Goal: Navigation & Orientation: Understand site structure

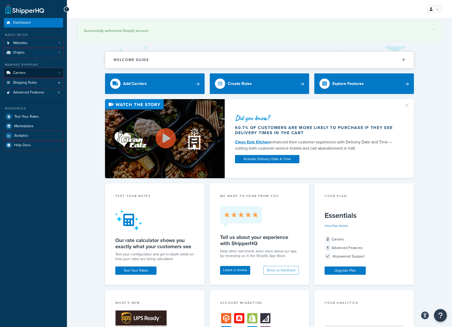
click at [37, 74] on link "Carriers 1" at bounding box center [33, 73] width 59 height 10
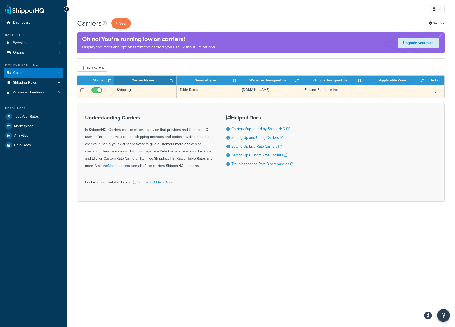
click at [127, 90] on td "Shipping" at bounding box center [145, 91] width 62 height 13
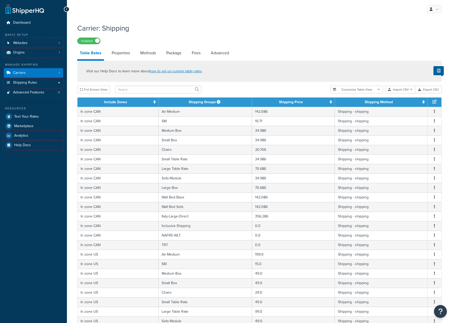
select select "25"
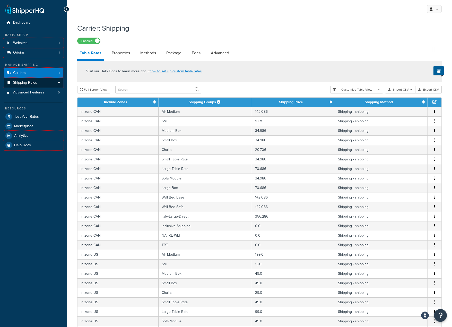
click at [32, 84] on span "Shipping Rules" at bounding box center [25, 82] width 24 height 4
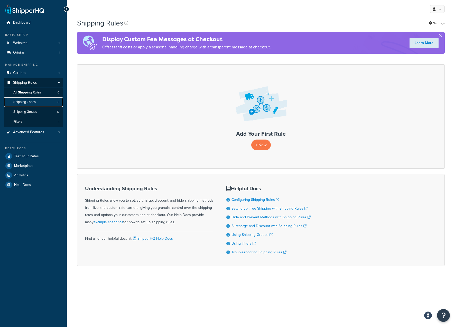
click at [27, 101] on span "Shipping Zones" at bounding box center [24, 102] width 22 height 4
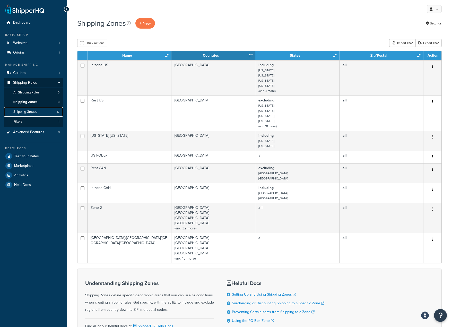
click at [31, 112] on span "Shipping Groups" at bounding box center [25, 112] width 24 height 4
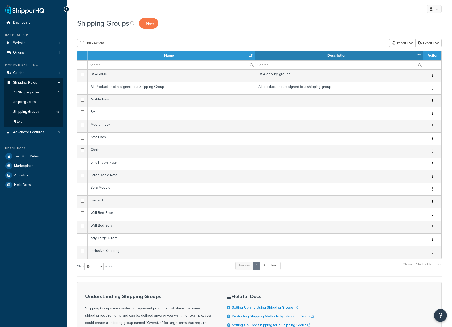
select select "15"
